Goal: Share content: Share content

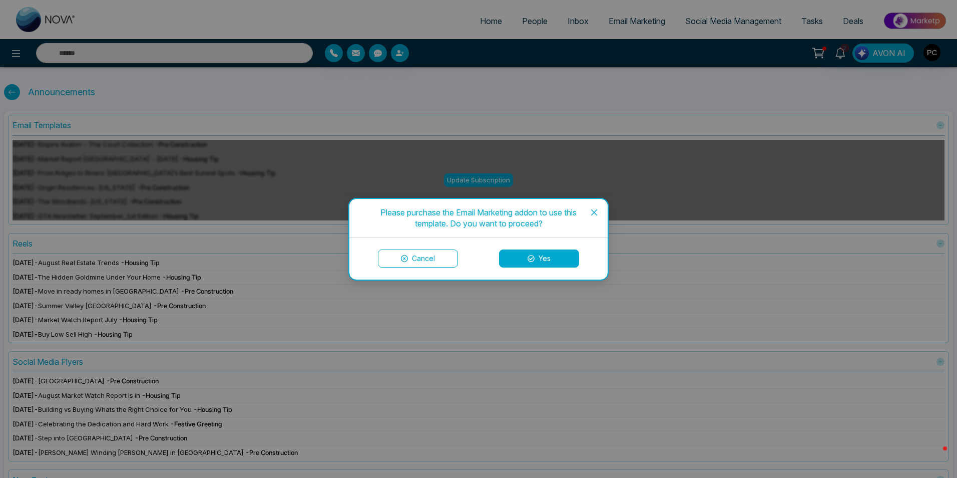
click at [596, 213] on icon "close" at bounding box center [594, 212] width 6 height 6
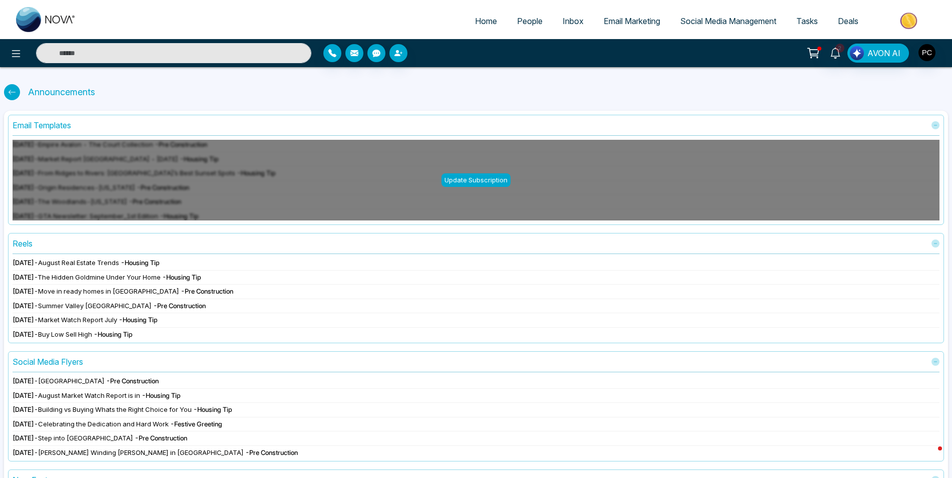
click at [152, 263] on span "- Housing Tip" at bounding box center [140, 262] width 39 height 8
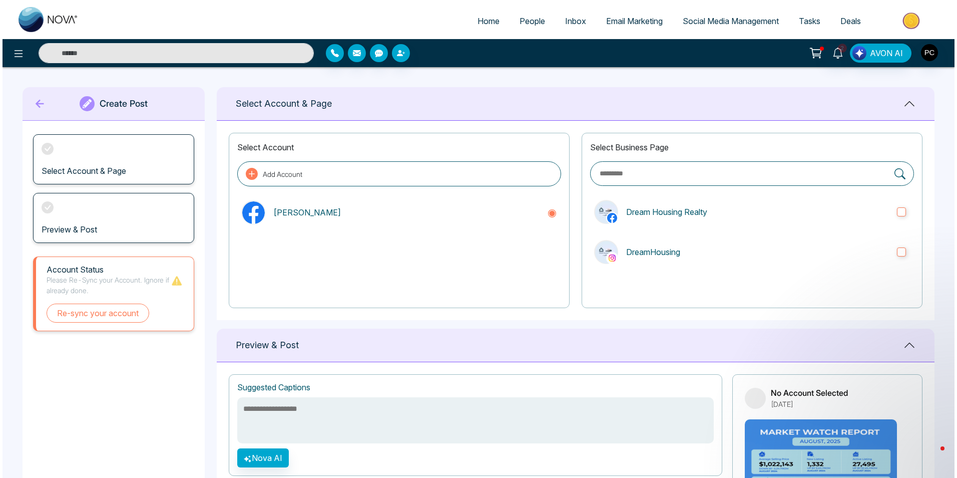
scroll to position [161, 0]
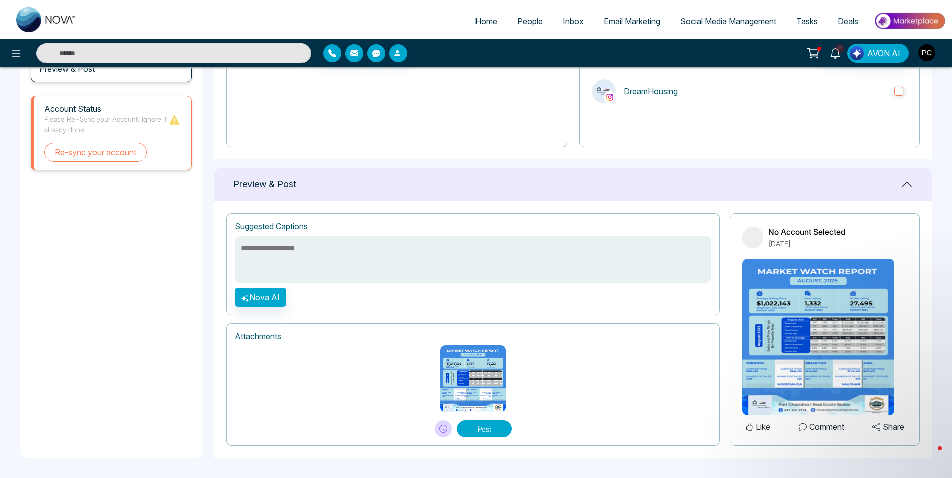
click at [835, 328] on img at bounding box center [819, 336] width 152 height 157
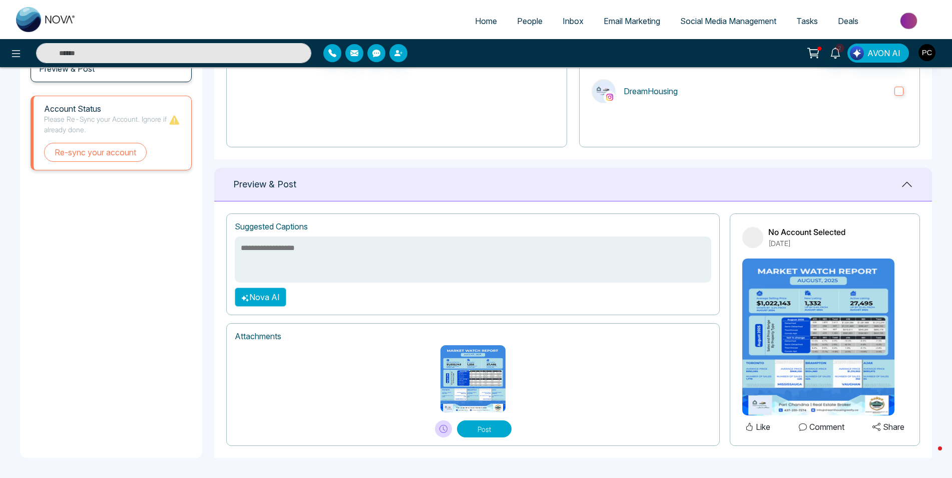
click at [255, 298] on button "Nova AI" at bounding box center [261, 296] width 52 height 19
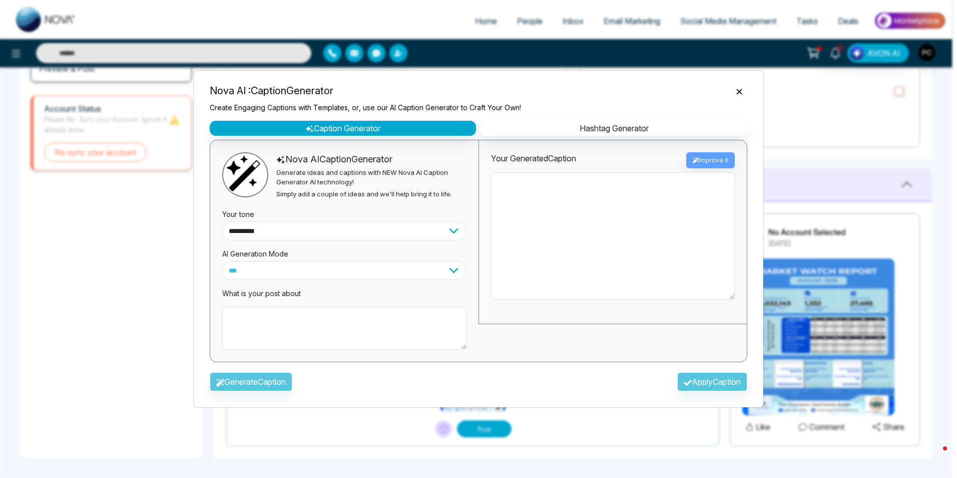
click at [282, 227] on select "**********" at bounding box center [344, 230] width 244 height 19
select select "********"
click at [222, 221] on select "**********" at bounding box center [344, 230] width 244 height 19
click at [234, 320] on textarea at bounding box center [344, 327] width 244 height 43
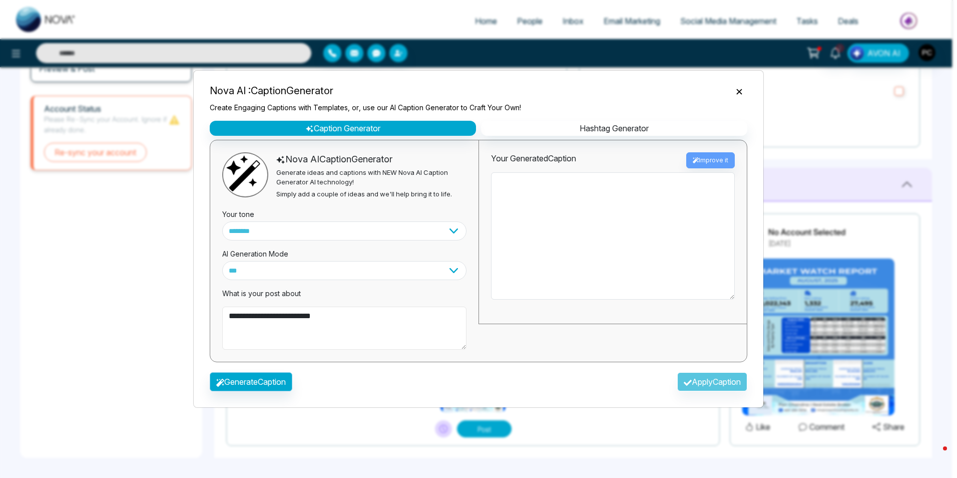
type textarea "**********"
click at [258, 388] on button "Generate Caption" at bounding box center [251, 381] width 83 height 19
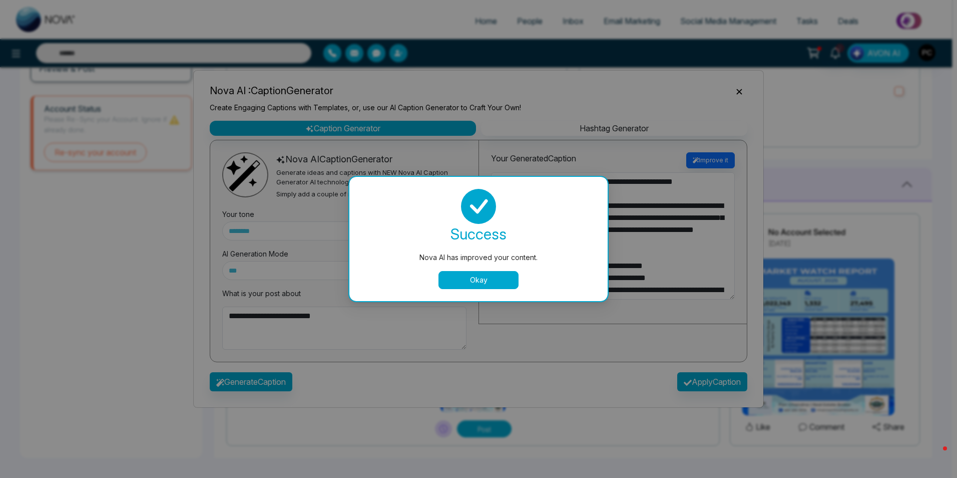
click at [498, 284] on button "Okay" at bounding box center [479, 280] width 80 height 18
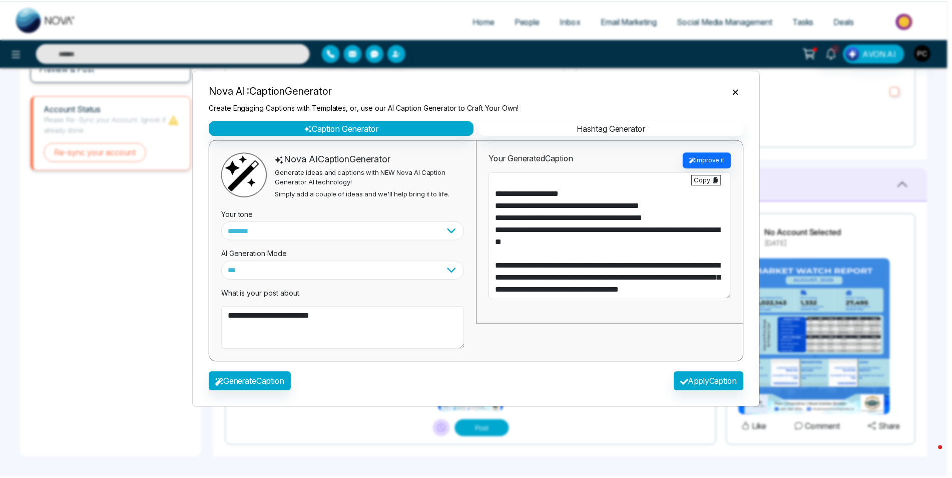
scroll to position [96, 0]
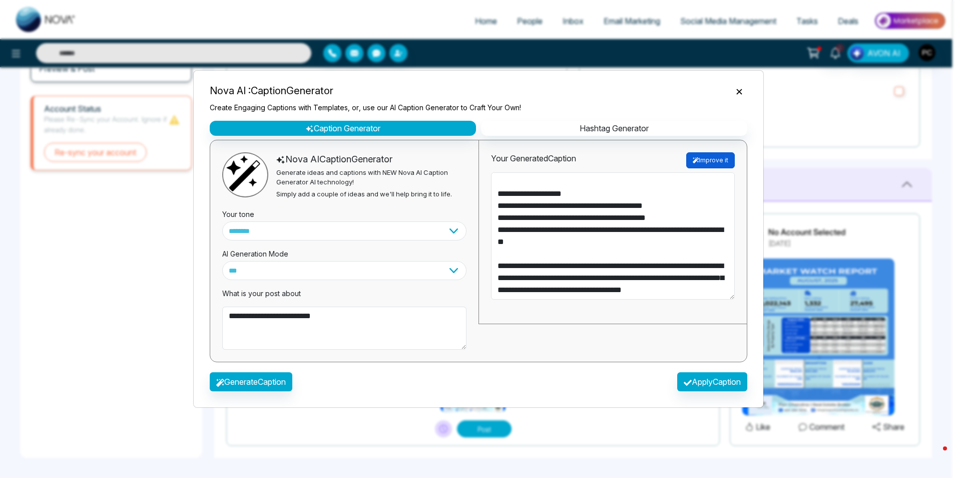
click at [716, 155] on button "Improve it" at bounding box center [711, 160] width 49 height 16
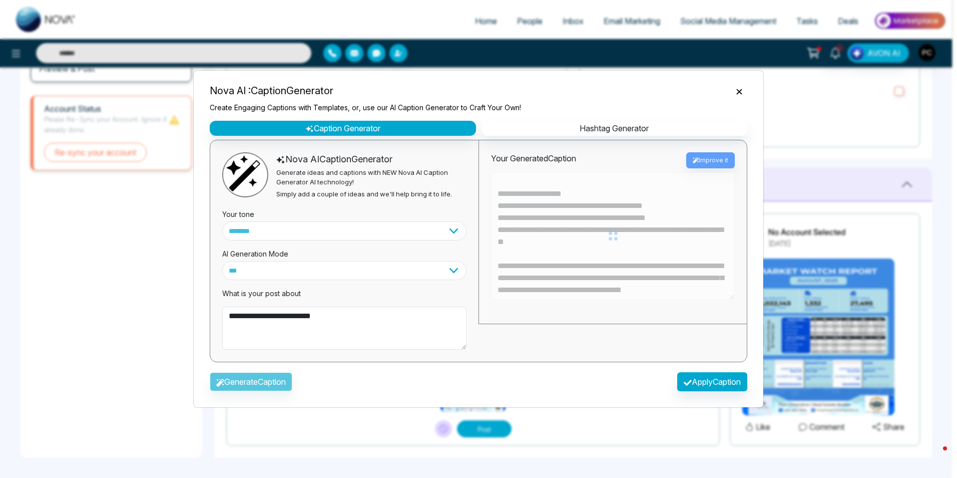
type textarea "**********"
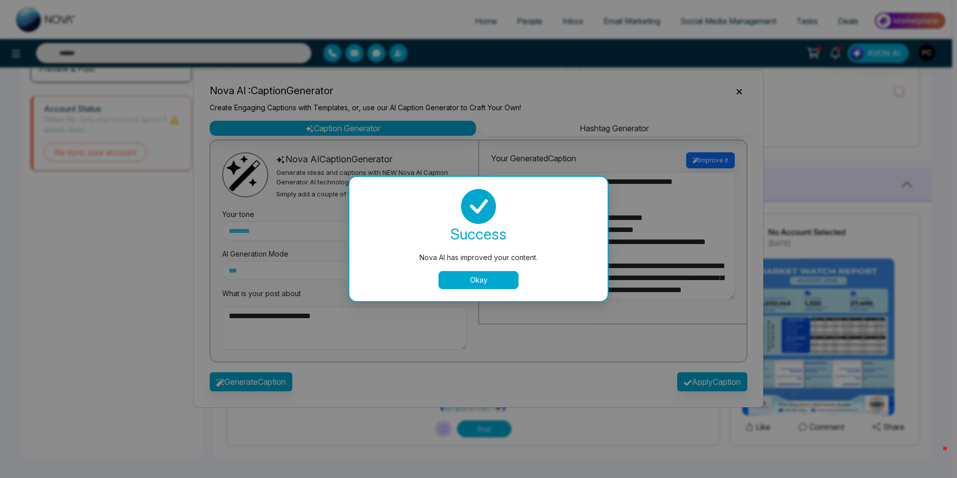
click at [492, 282] on button "Okay" at bounding box center [479, 280] width 80 height 18
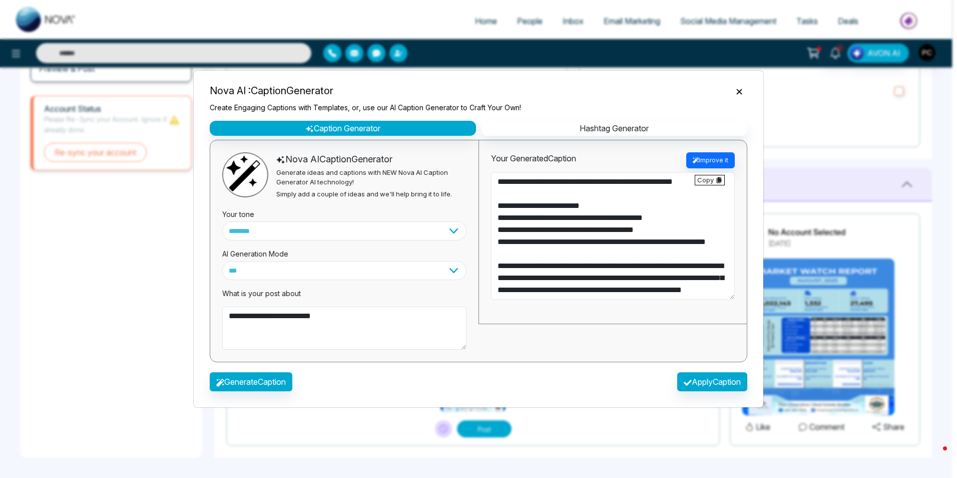
click at [631, 230] on textarea "**********" at bounding box center [613, 235] width 244 height 127
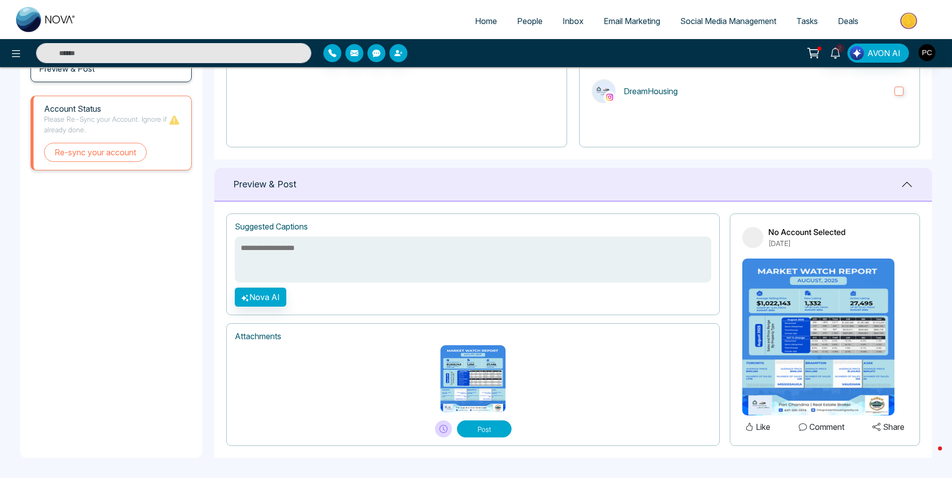
click at [851, 304] on img at bounding box center [819, 336] width 152 height 157
click at [709, 30] on link "Social Media Management" at bounding box center [728, 21] width 116 height 19
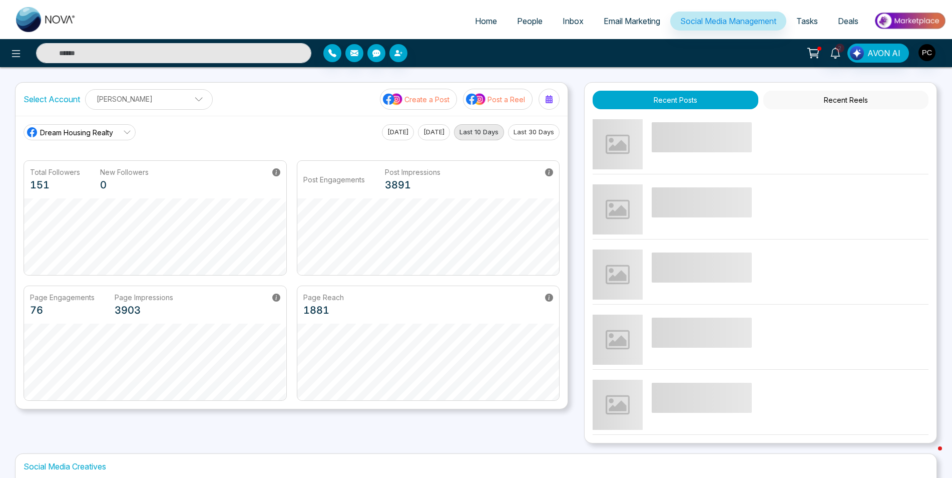
click at [431, 98] on p "Create a Post" at bounding box center [427, 99] width 45 height 11
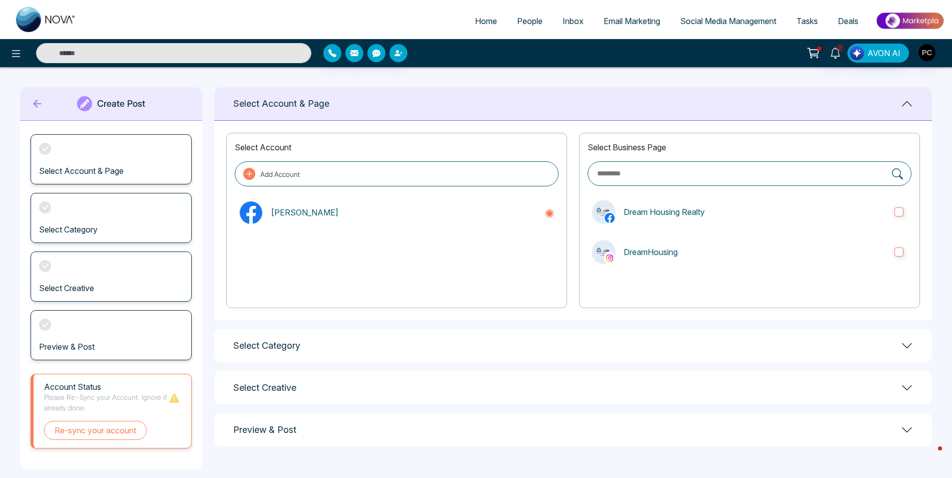
scroll to position [12, 0]
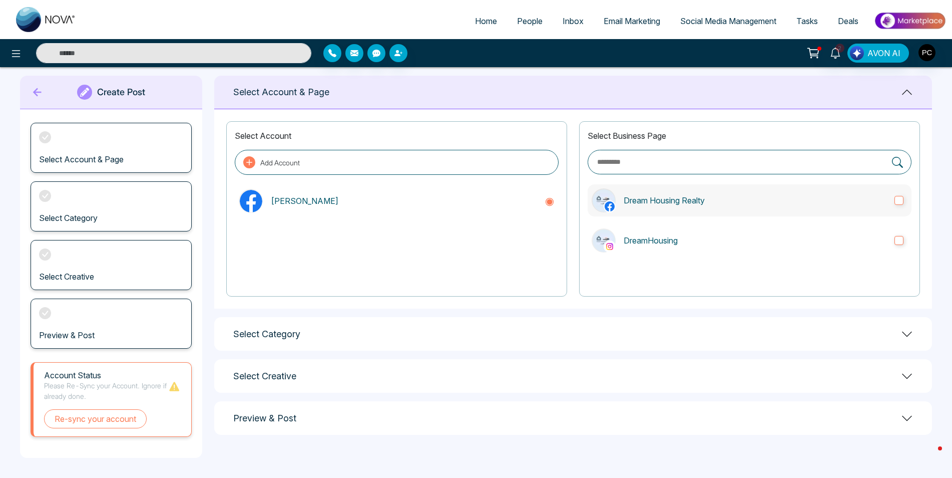
click at [906, 197] on label "Dream Housing Realty" at bounding box center [750, 200] width 324 height 32
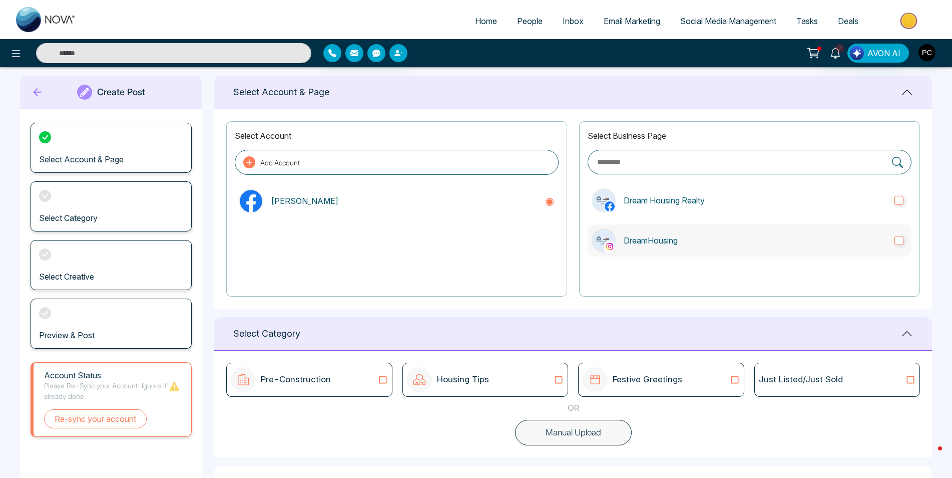
click at [899, 247] on label "DreamHousing" at bounding box center [750, 240] width 324 height 32
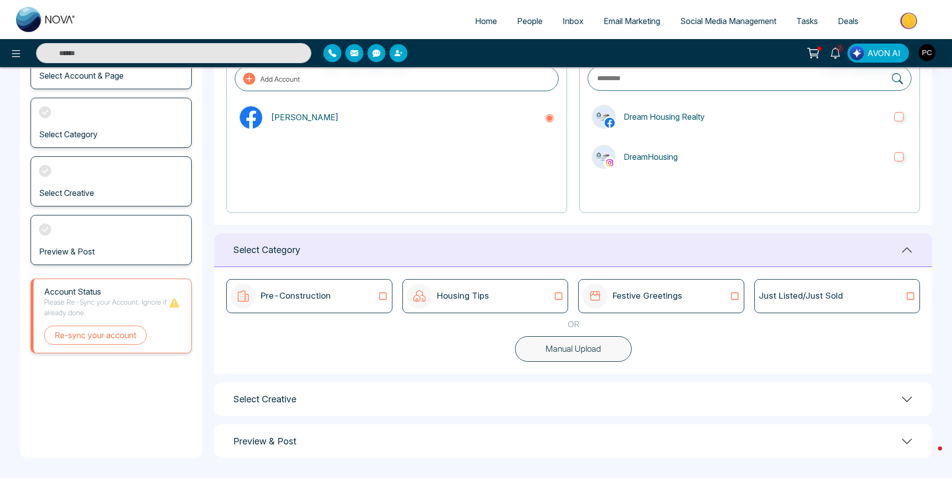
click at [348, 456] on div "Preview & Post" at bounding box center [573, 441] width 718 height 34
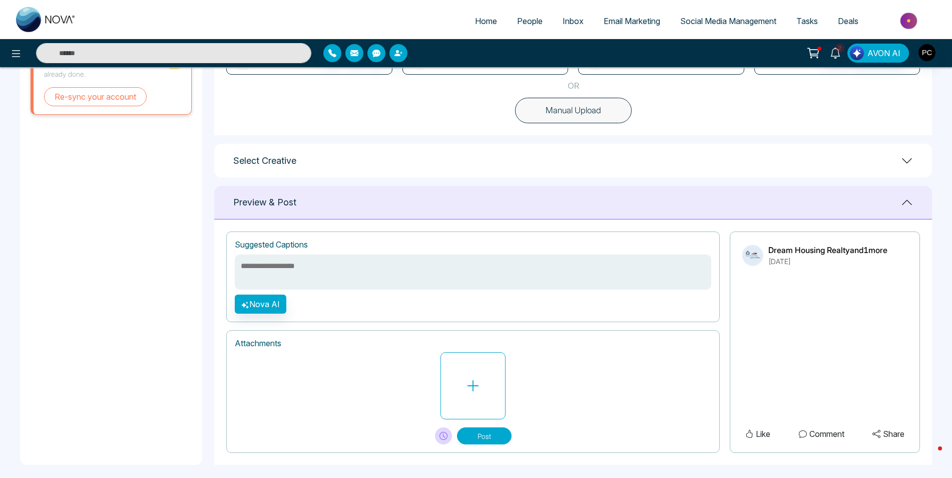
scroll to position [334, 0]
click at [336, 159] on div "Select Creative" at bounding box center [573, 160] width 718 height 34
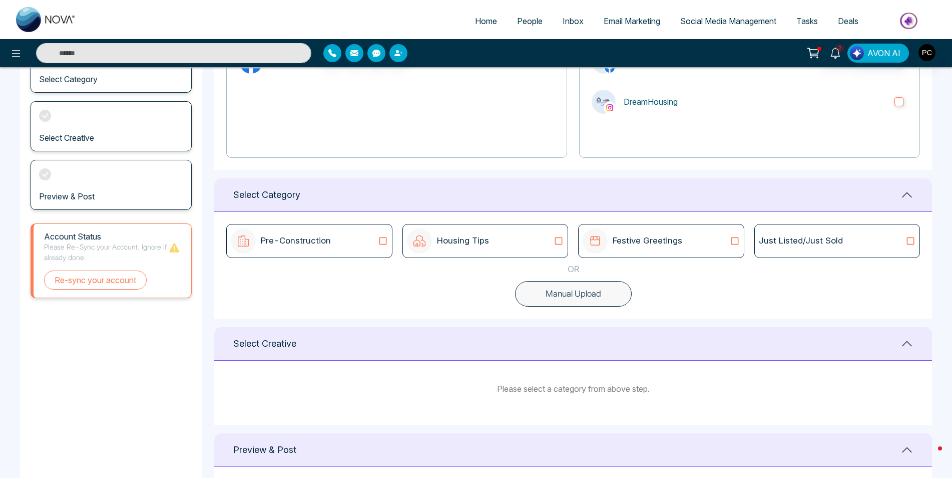
scroll to position [144, 0]
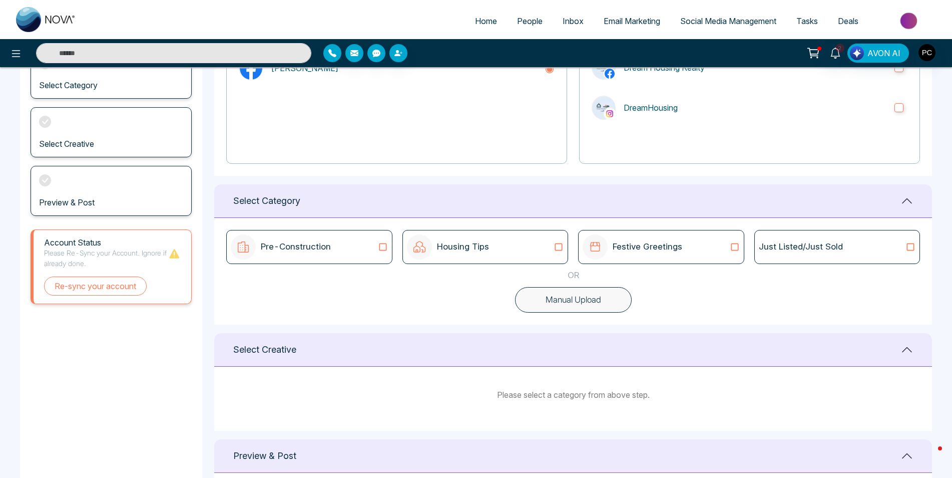
click at [496, 262] on div "Housing Tips" at bounding box center [486, 247] width 166 height 34
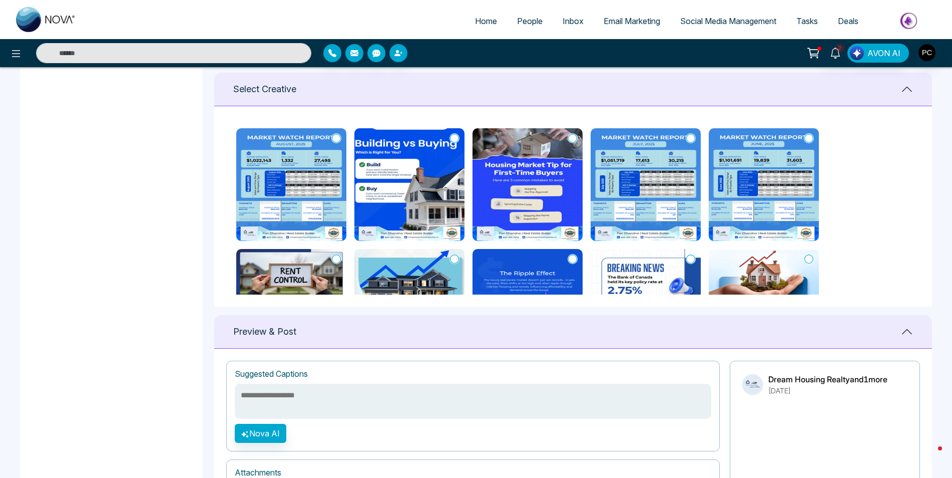
scroll to position [405, 0]
click at [301, 157] on img at bounding box center [291, 184] width 110 height 113
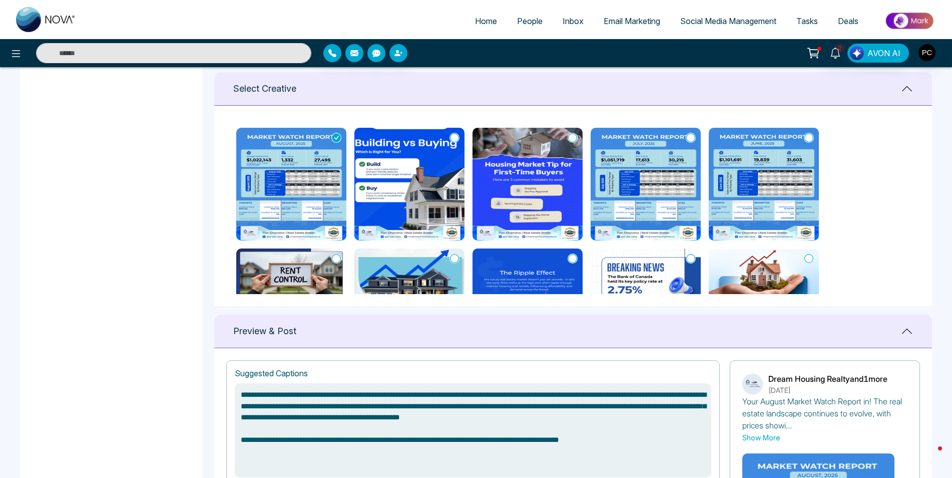
scroll to position [600, 0]
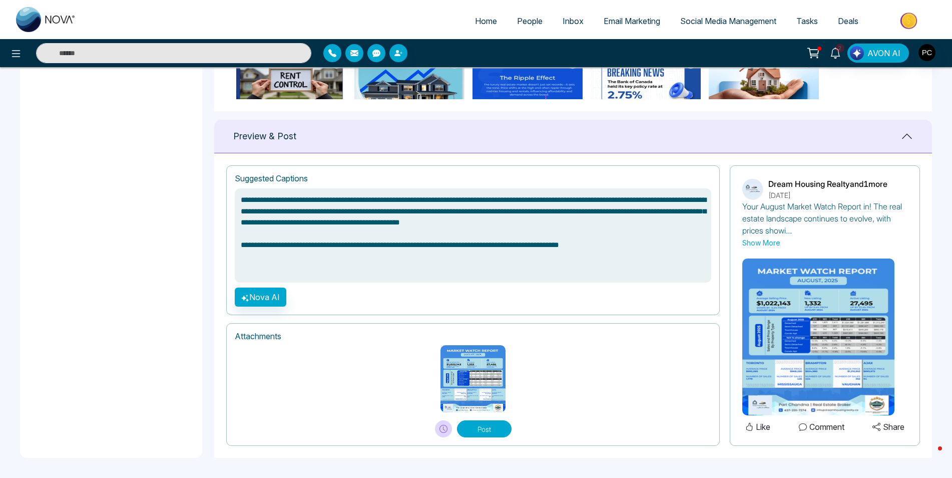
drag, startPoint x: 518, startPoint y: 221, endPoint x: 463, endPoint y: 224, distance: 55.7
click at [463, 224] on textarea "**********" at bounding box center [473, 235] width 477 height 94
type textarea "**********"
click at [482, 380] on img at bounding box center [473, 378] width 65 height 67
click at [487, 381] on img at bounding box center [473, 378] width 65 height 67
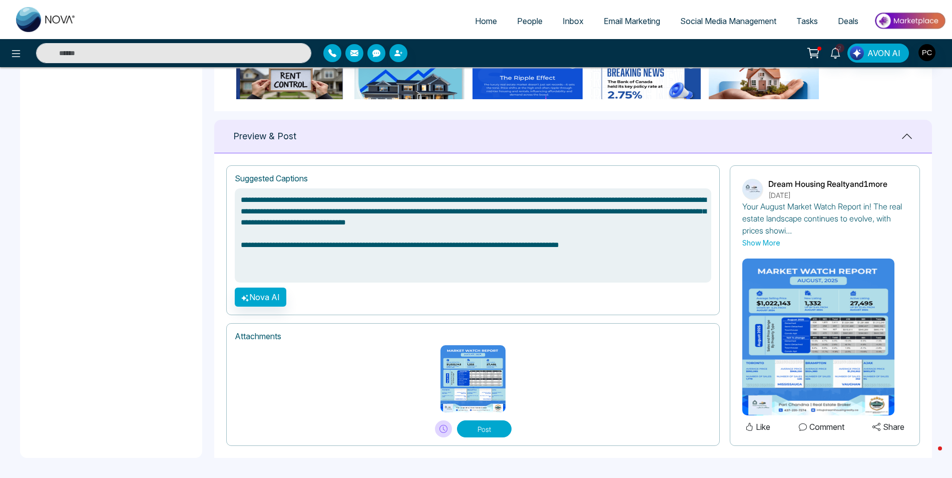
click at [501, 404] on img at bounding box center [473, 378] width 65 height 67
click at [495, 375] on img at bounding box center [473, 378] width 65 height 67
click at [830, 387] on img at bounding box center [819, 336] width 152 height 157
click at [497, 427] on button "Post" at bounding box center [484, 428] width 55 height 17
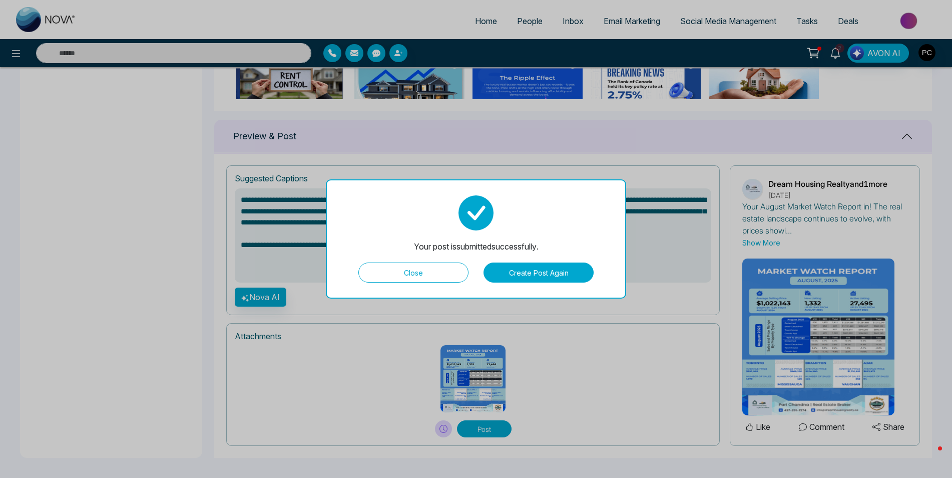
click at [420, 273] on button "Close" at bounding box center [414, 272] width 110 height 20
